Goal: Information Seeking & Learning: Learn about a topic

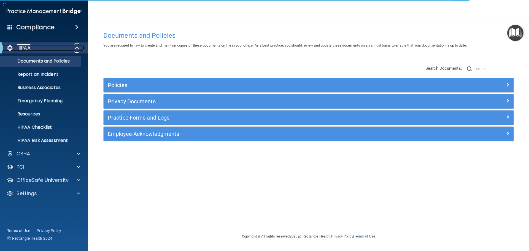
click at [77, 51] on span at bounding box center [77, 48] width 5 height 7
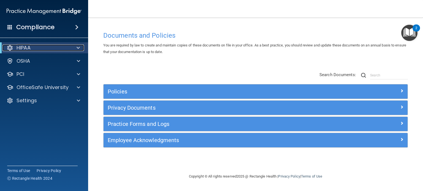
click at [77, 47] on span at bounding box center [78, 48] width 3 height 7
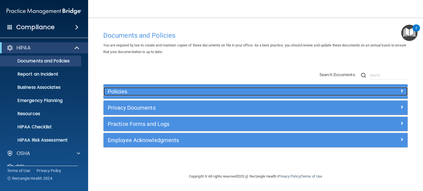
click at [127, 94] on h5 "Policies" at bounding box center [218, 92] width 220 height 6
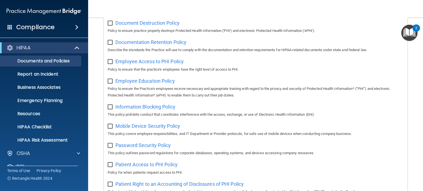
scroll to position [220, 0]
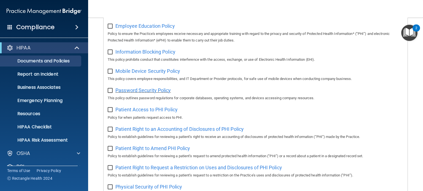
click at [146, 92] on span "Password Security Policy" at bounding box center [142, 91] width 55 height 6
click at [64, 143] on p "HIPAA Risk Assessment" at bounding box center [41, 141] width 75 height 6
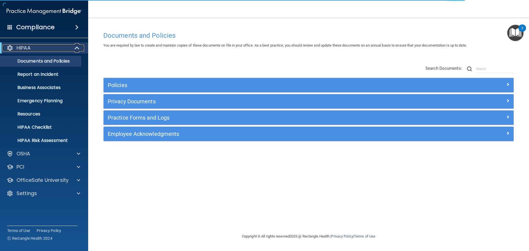
click at [79, 49] on span at bounding box center [77, 48] width 5 height 7
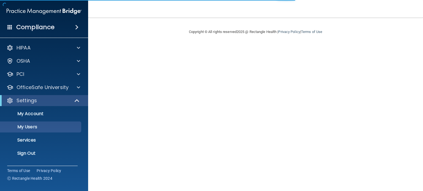
select select "20"
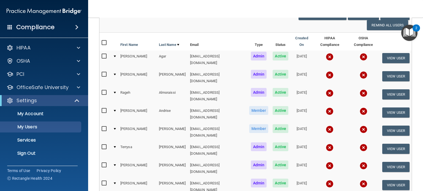
scroll to position [28, 0]
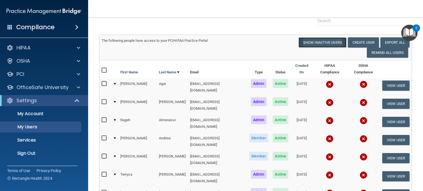
click at [319, 44] on button "Show Inactive Users" at bounding box center [322, 42] width 48 height 10
select select "20"
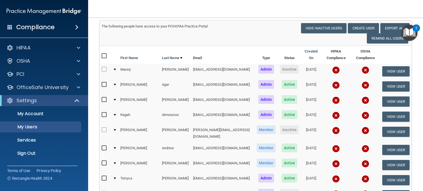
scroll to position [55, 0]
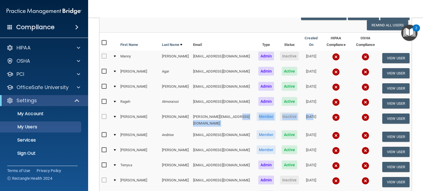
drag, startPoint x: 262, startPoint y: 115, endPoint x: 213, endPoint y: 117, distance: 49.0
click at [213, 117] on tr "[PERSON_NAME] [PERSON_NAME][EMAIL_ADDRESS][DOMAIN_NAME] Member Inactive [DATE] …" at bounding box center [255, 120] width 312 height 18
click at [230, 112] on td "[PERSON_NAME][EMAIL_ADDRESS][DOMAIN_NAME]" at bounding box center [222, 120] width 63 height 18
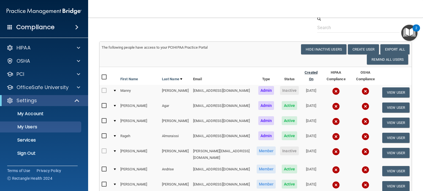
scroll to position [0, 0]
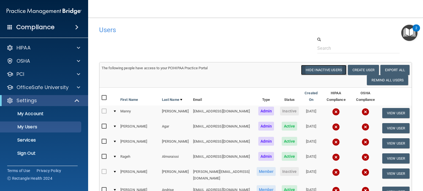
click at [315, 71] on button "Hide Inactive Users" at bounding box center [323, 70] width 45 height 10
select select "20"
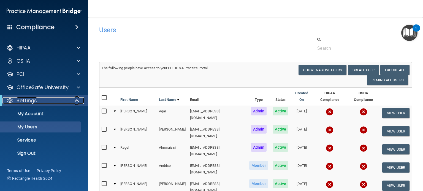
click at [79, 101] on span at bounding box center [77, 100] width 5 height 7
